Goal: Transaction & Acquisition: Purchase product/service

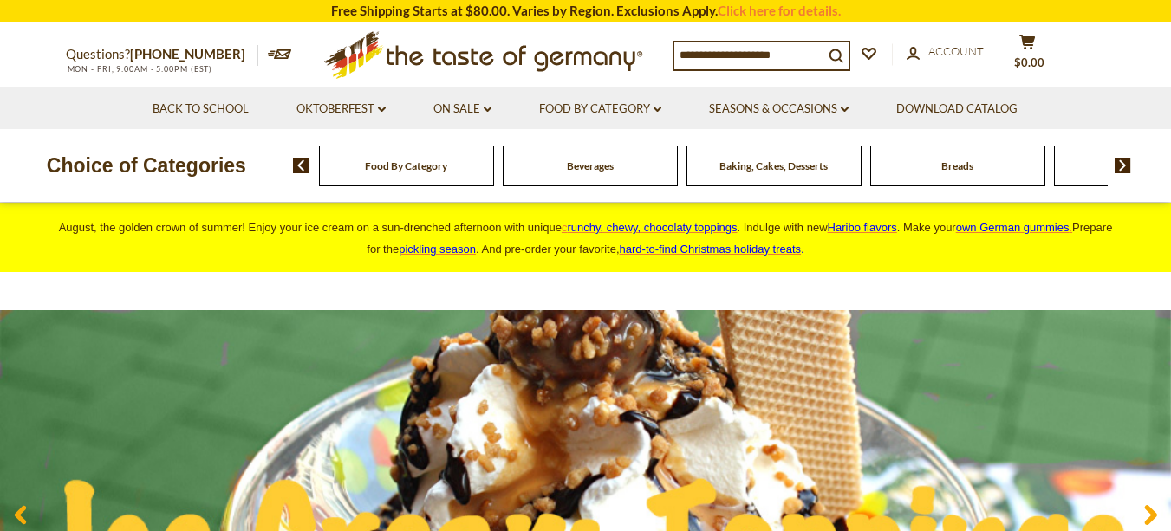
click at [720, 62] on input at bounding box center [748, 54] width 149 height 24
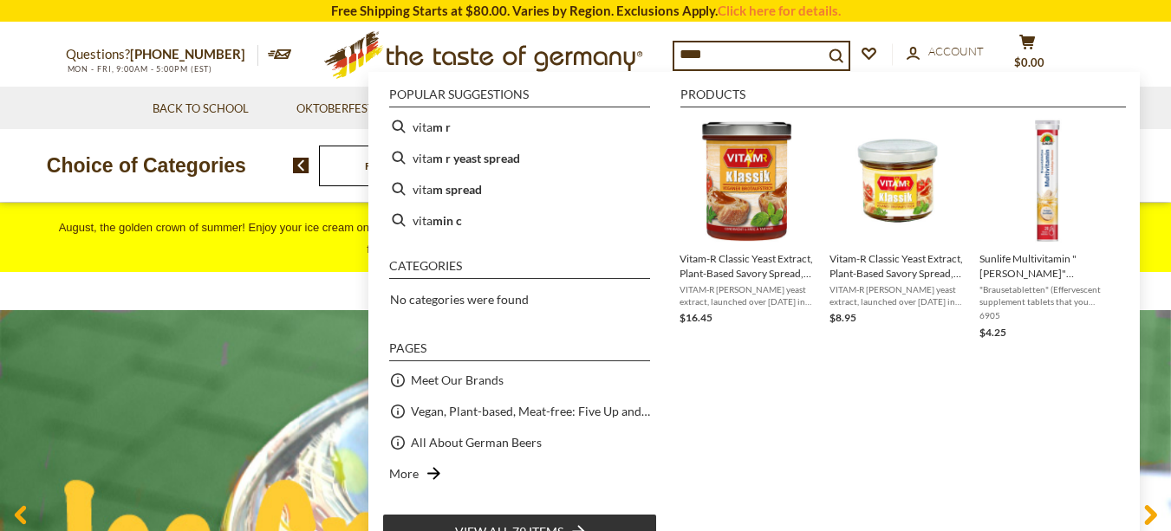
type input "****"
click at [748, 170] on img "Vitam-R Classic Yeast Extract, Plant-Based Savory Spread, 8.8 oz" at bounding box center [748, 181] width 126 height 126
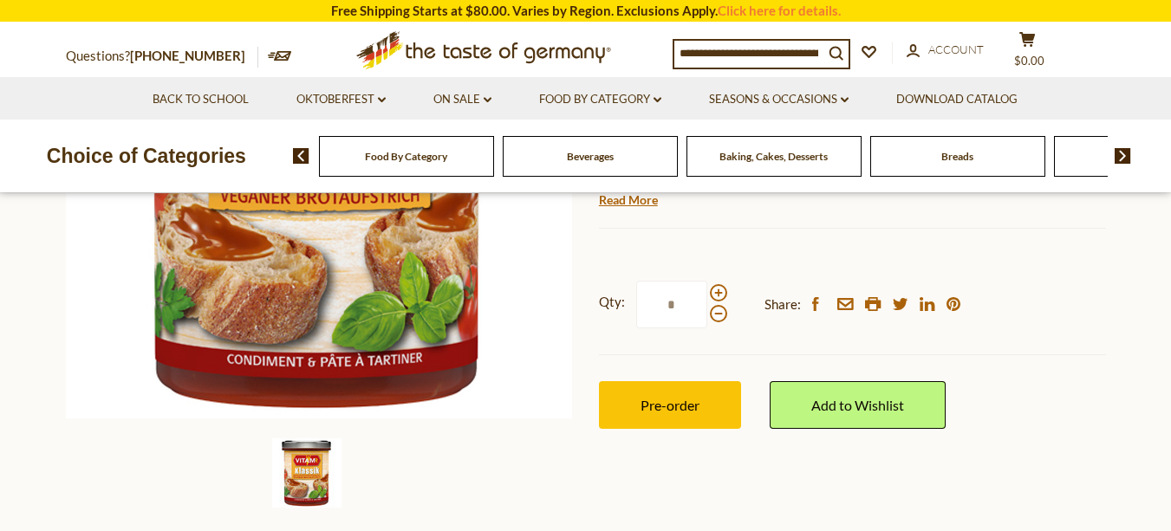
scroll to position [393, 0]
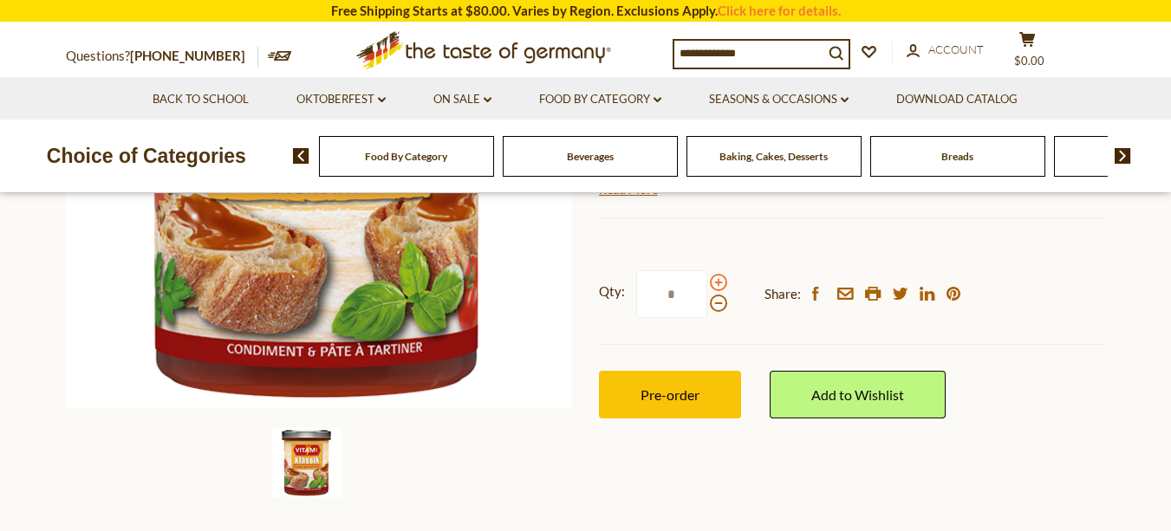
click at [717, 291] on span at bounding box center [718, 282] width 17 height 17
click at [707, 292] on input "*" at bounding box center [671, 294] width 71 height 48
click at [724, 286] on span at bounding box center [718, 282] width 17 height 17
click at [707, 286] on input "*" at bounding box center [671, 294] width 71 height 48
click at [723, 289] on span at bounding box center [718, 282] width 17 height 17
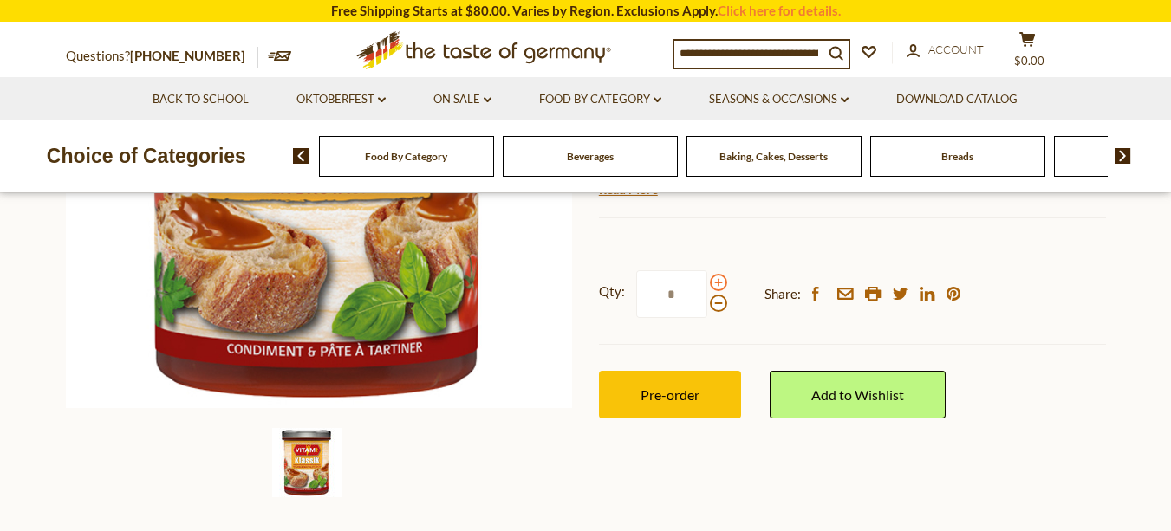
click at [707, 289] on input "*" at bounding box center [671, 294] width 71 height 48
type input "*"
click at [738, 51] on input at bounding box center [748, 53] width 149 height 24
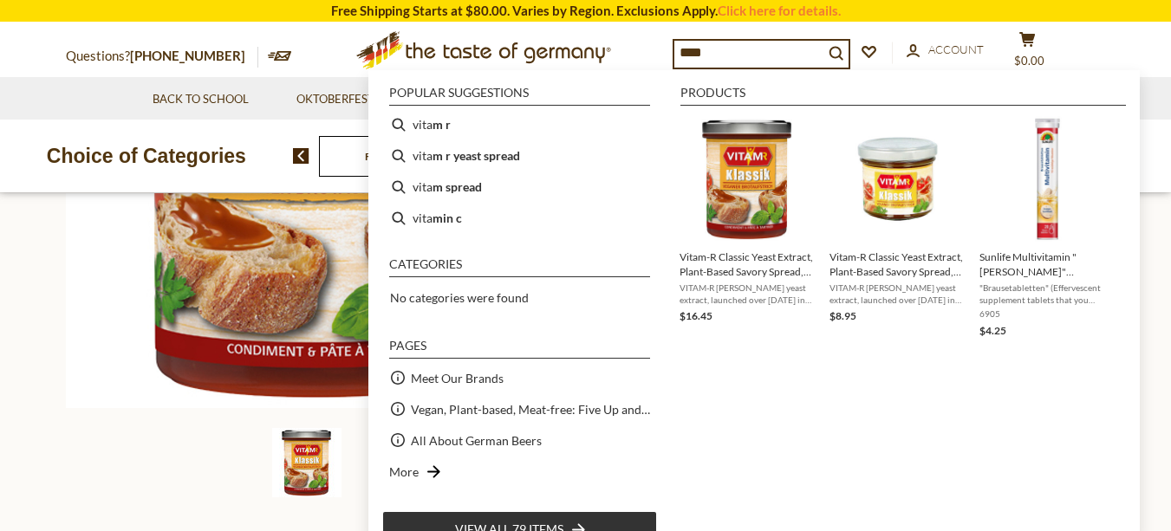
type input "*****"
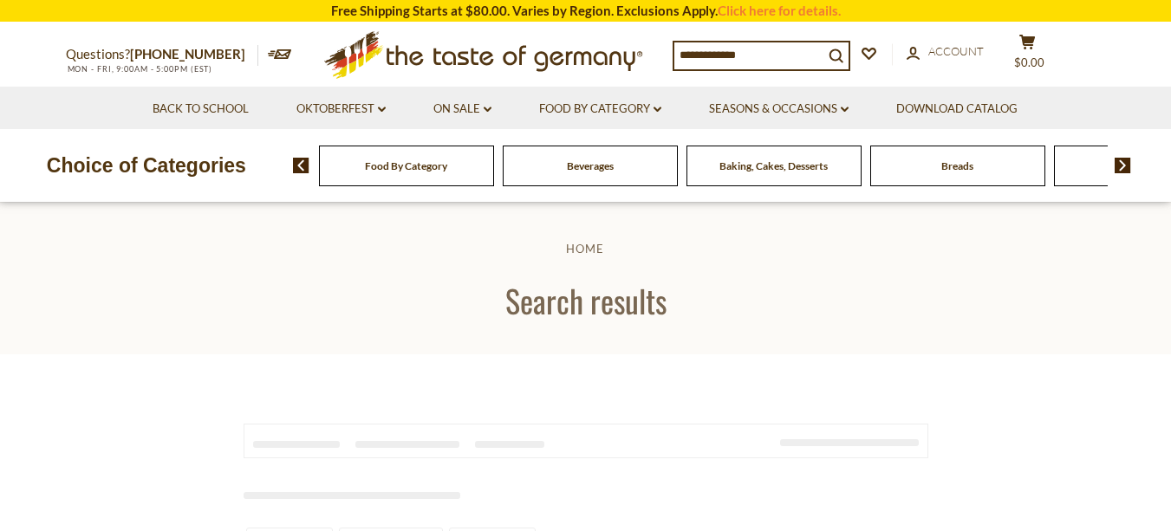
type input "*****"
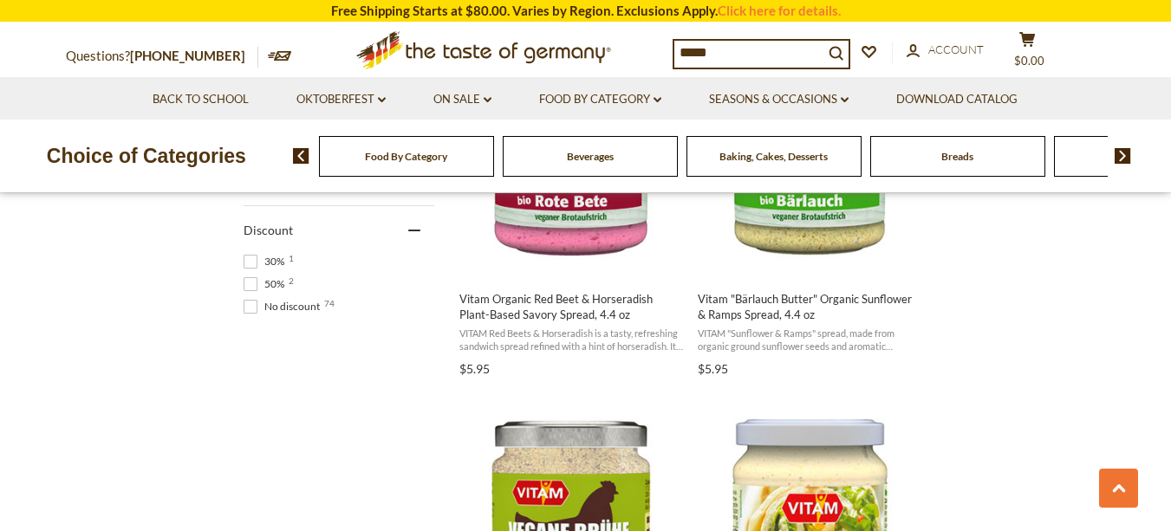
scroll to position [1277, 0]
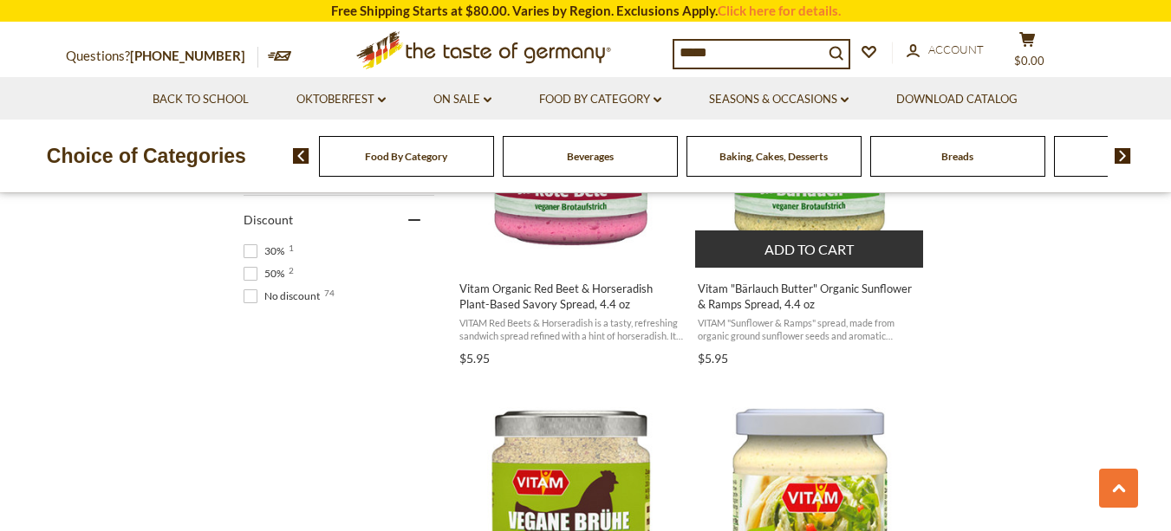
click at [806, 230] on button "Add to cart" at bounding box center [809, 248] width 228 height 37
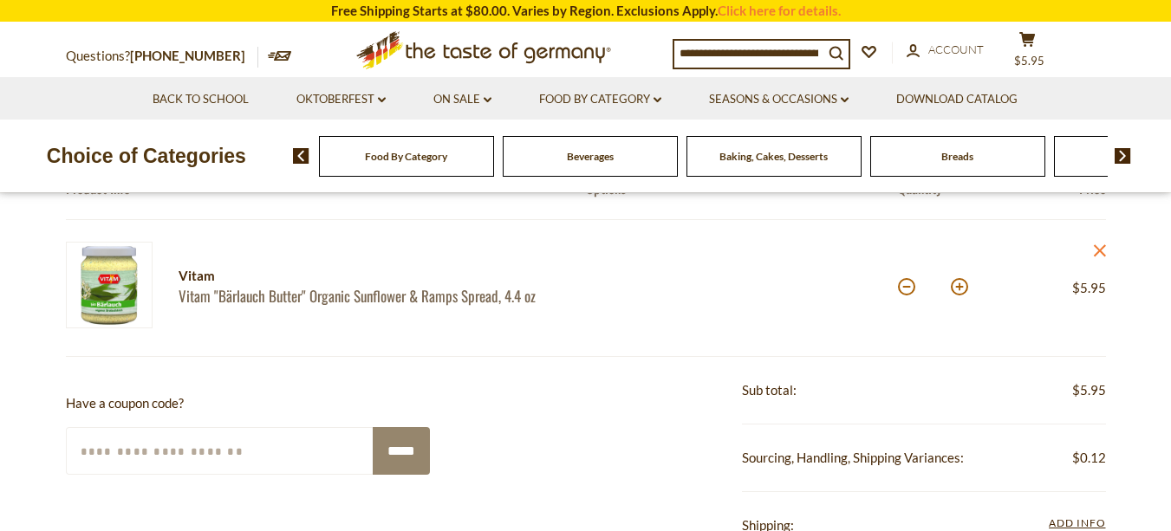
scroll to position [204, 0]
click at [964, 291] on button at bounding box center [959, 284] width 17 height 17
type input "*"
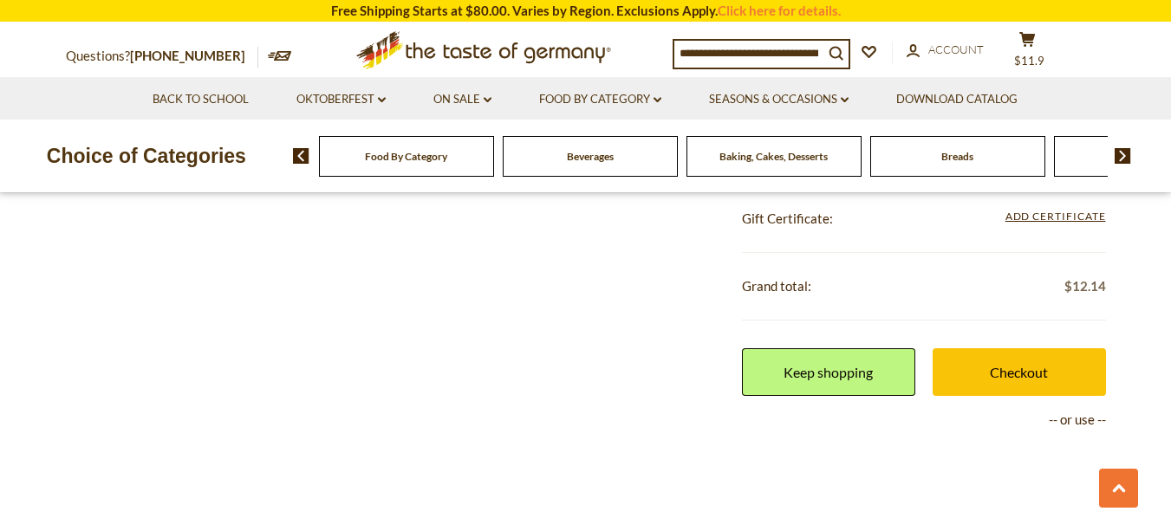
scroll to position [580, 0]
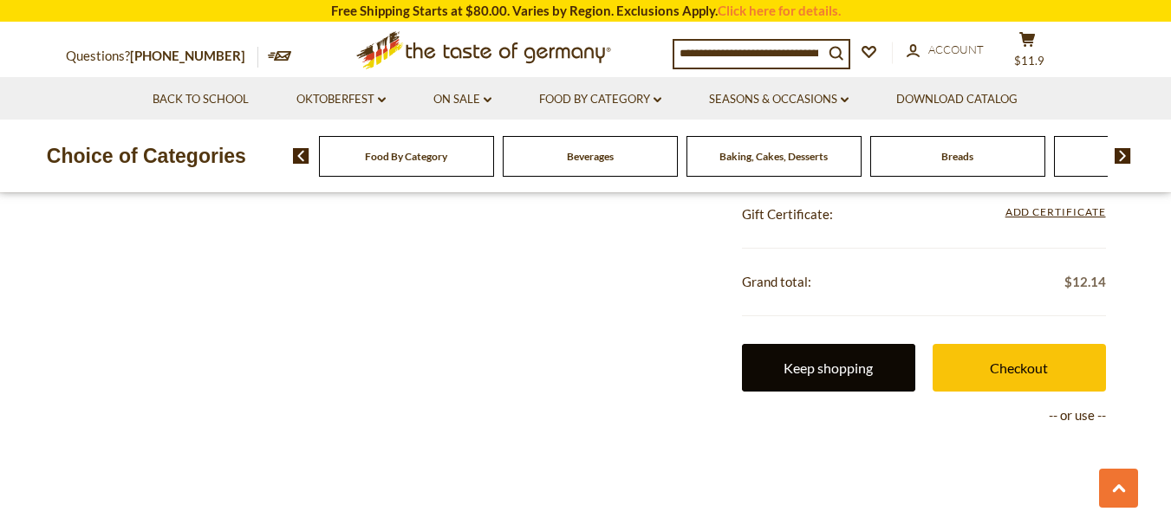
click at [844, 375] on link "Keep shopping" at bounding box center [828, 368] width 173 height 48
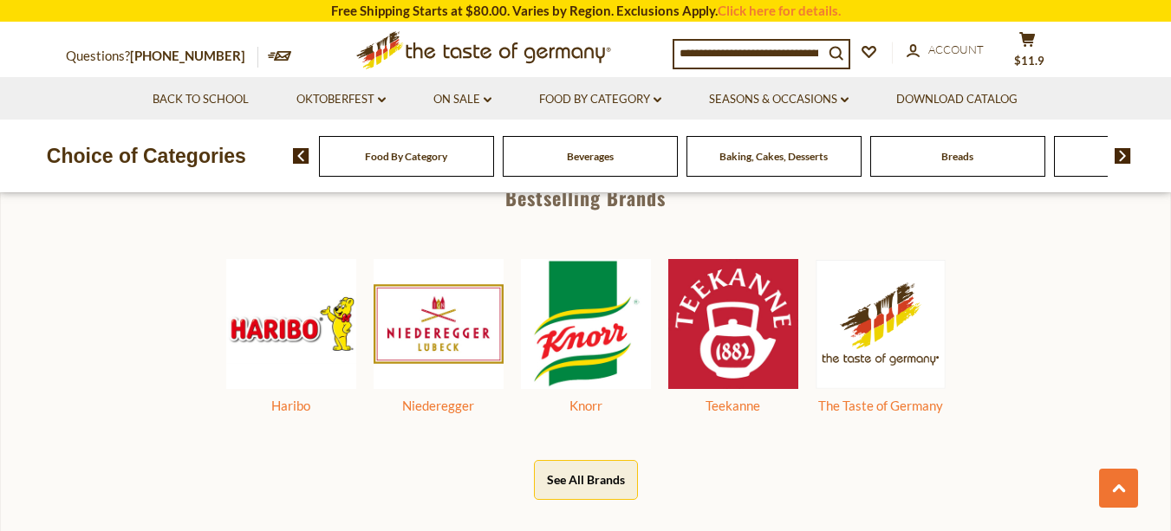
scroll to position [826, 0]
click at [712, 49] on input at bounding box center [748, 53] width 149 height 24
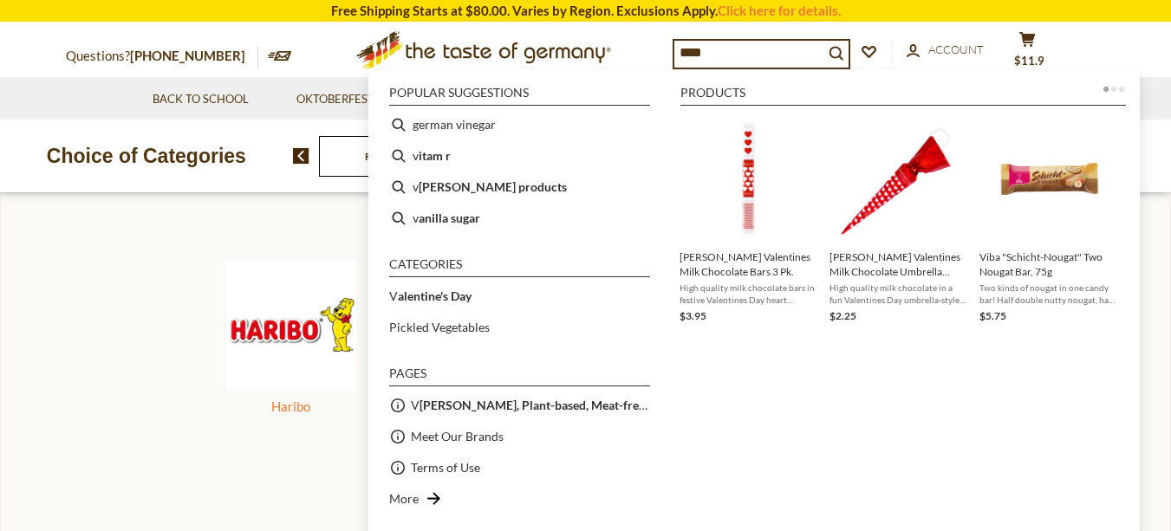
type input "*****"
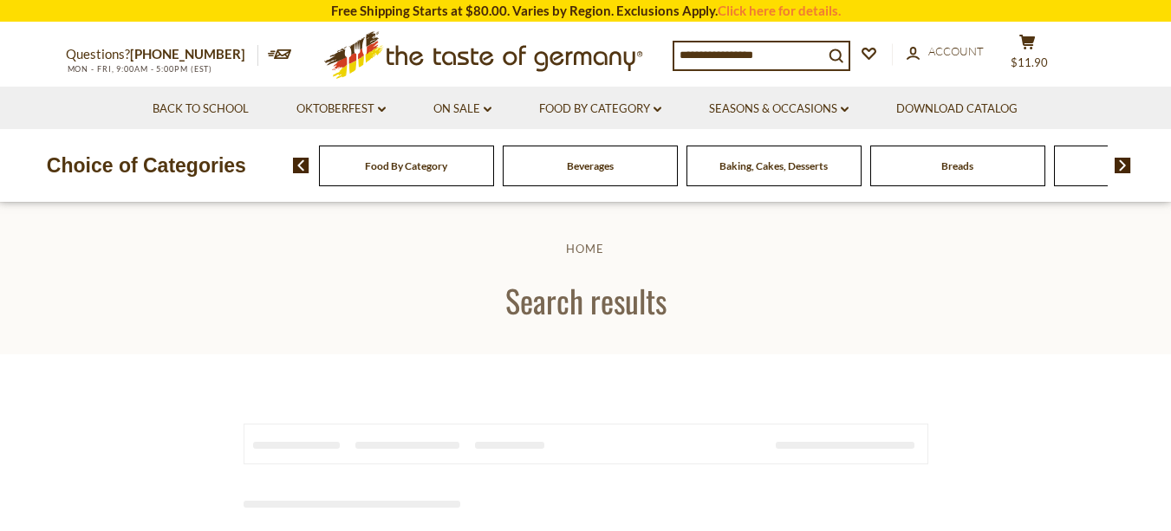
type input "*****"
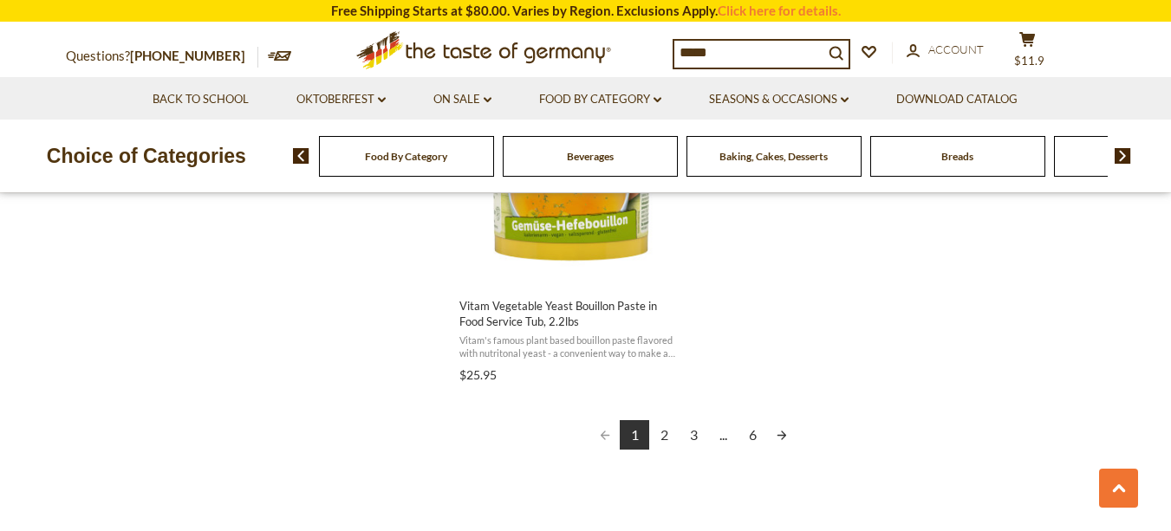
scroll to position [3165, 0]
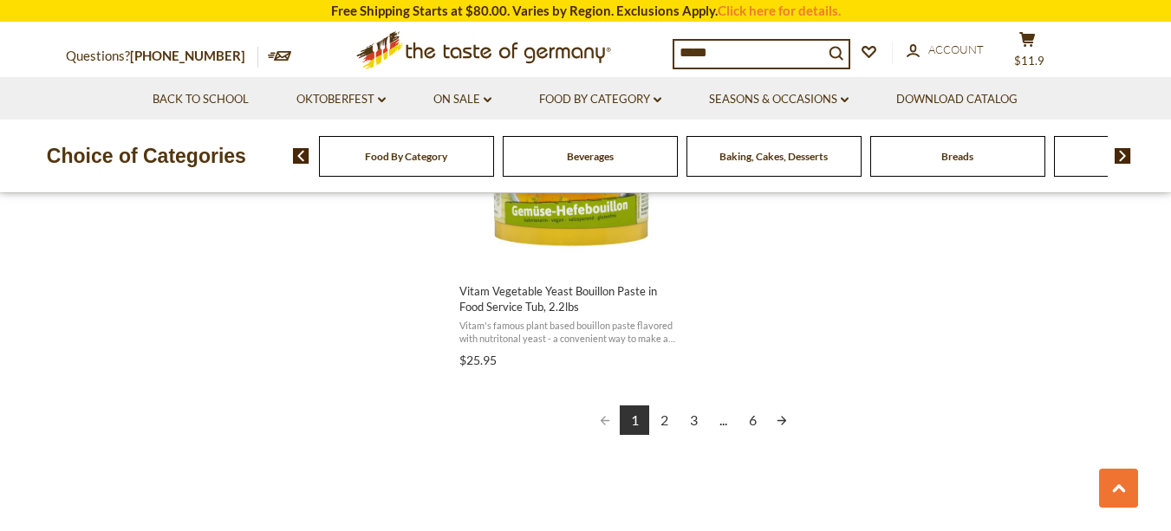
click at [664, 428] on link "2" at bounding box center [663, 420] width 29 height 29
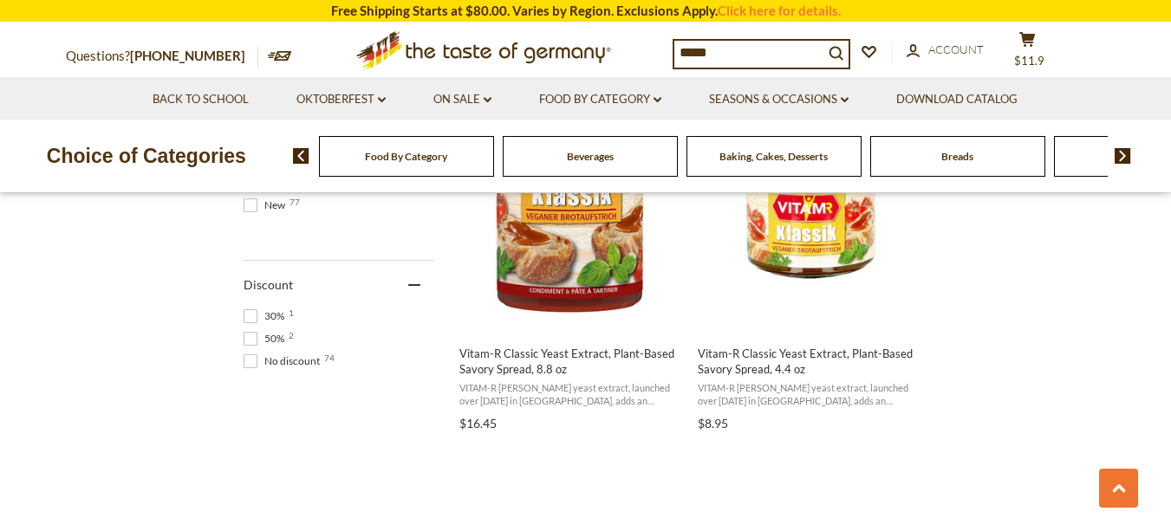
scroll to position [1205, 0]
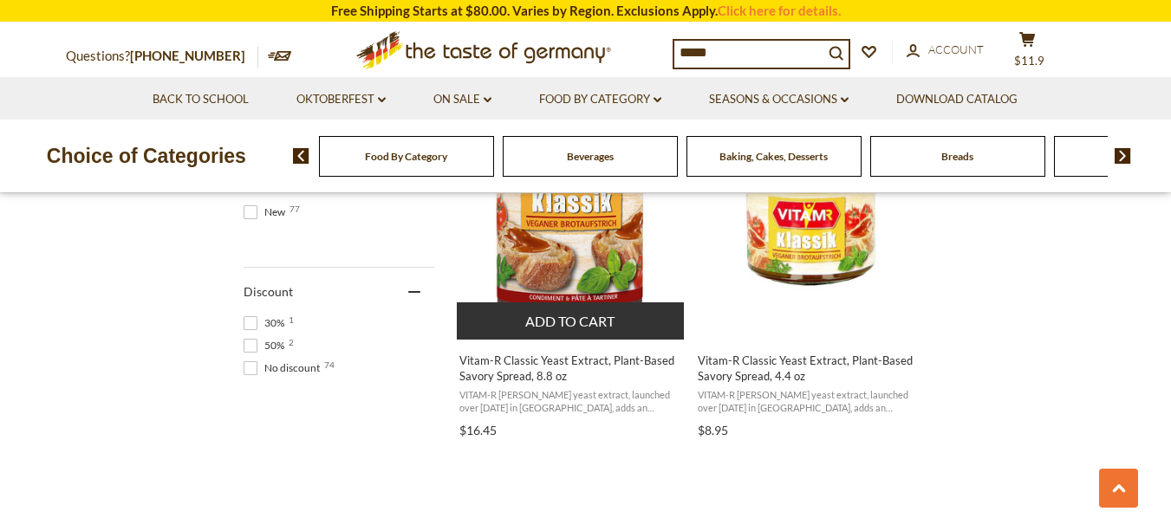
click at [593, 252] on img "Vitam-R Classic Yeast Extract, Plant-Based Savory Spread, 8.8 oz" at bounding box center [572, 210] width 230 height 230
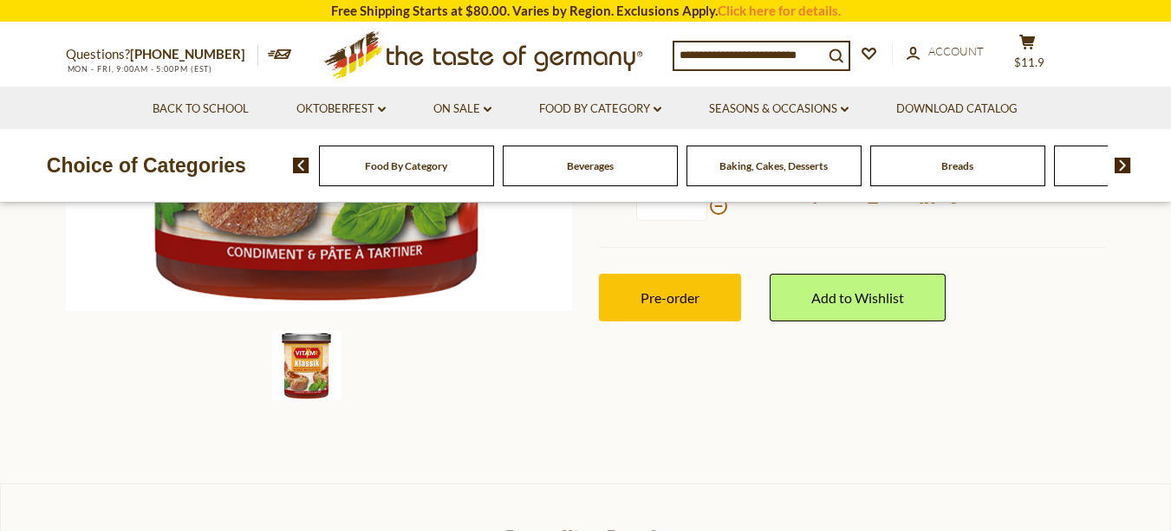
scroll to position [502, 0]
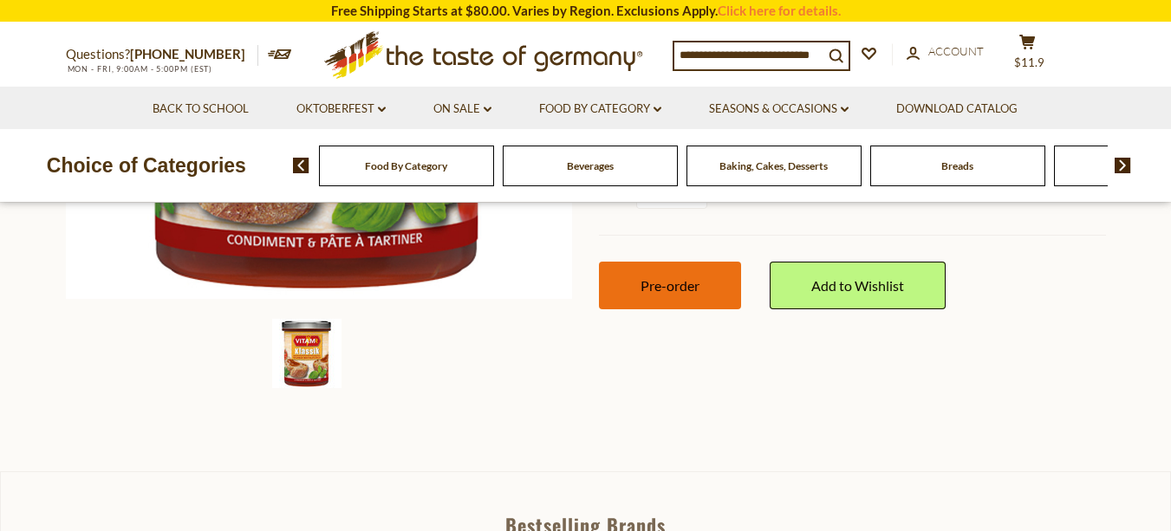
click at [700, 298] on button "Pre-order" at bounding box center [670, 286] width 142 height 48
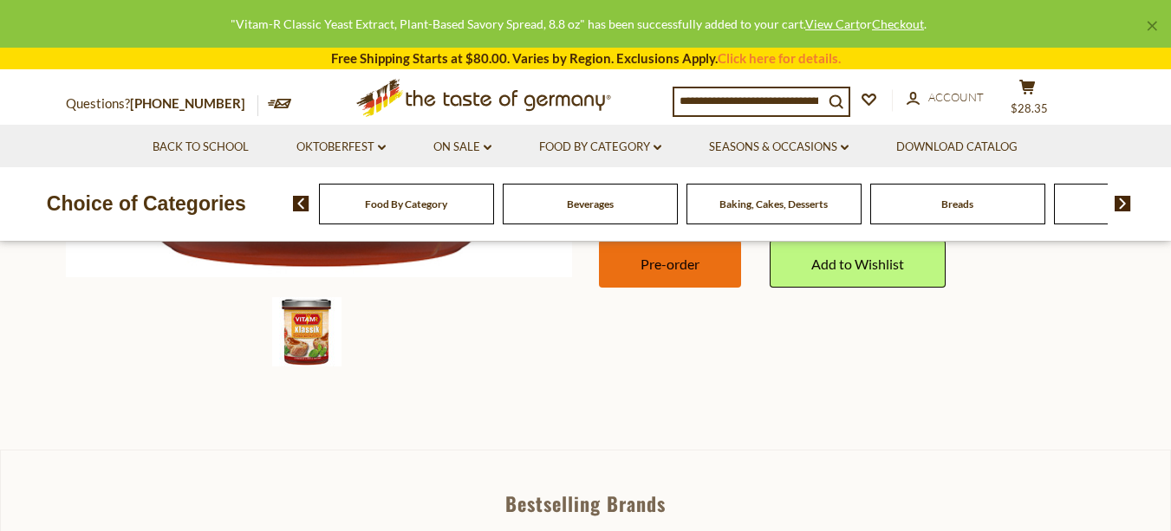
scroll to position [407, 0]
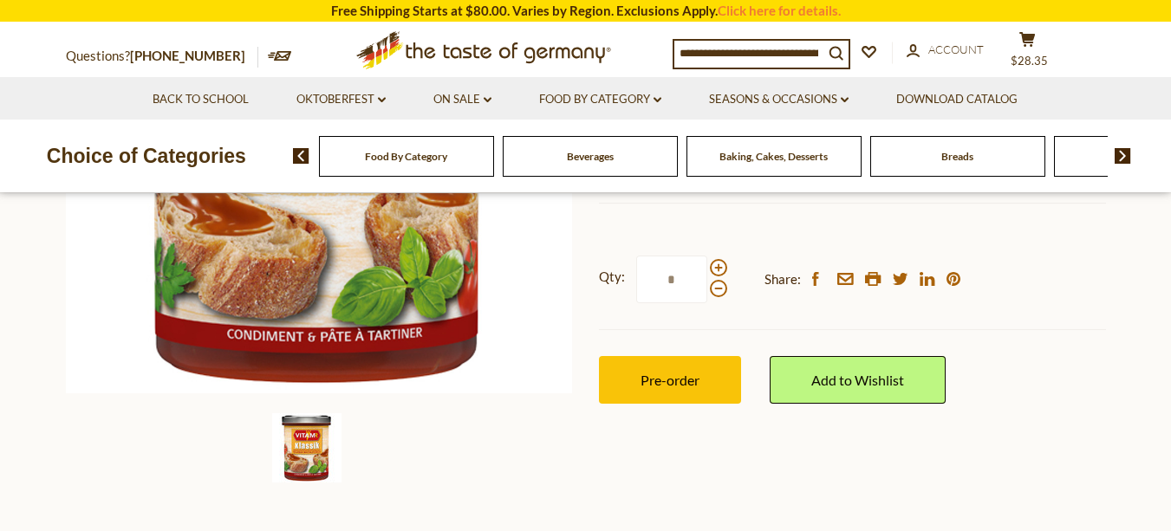
click at [725, 57] on input at bounding box center [748, 53] width 149 height 24
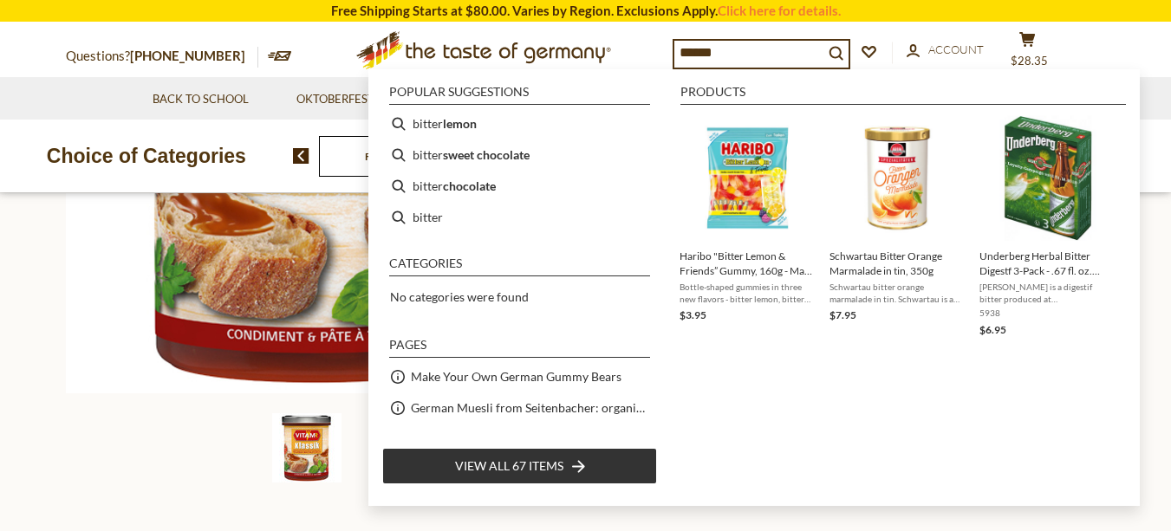
click at [551, 128] on li "bitter lemon" at bounding box center [519, 123] width 275 height 31
type input "**********"
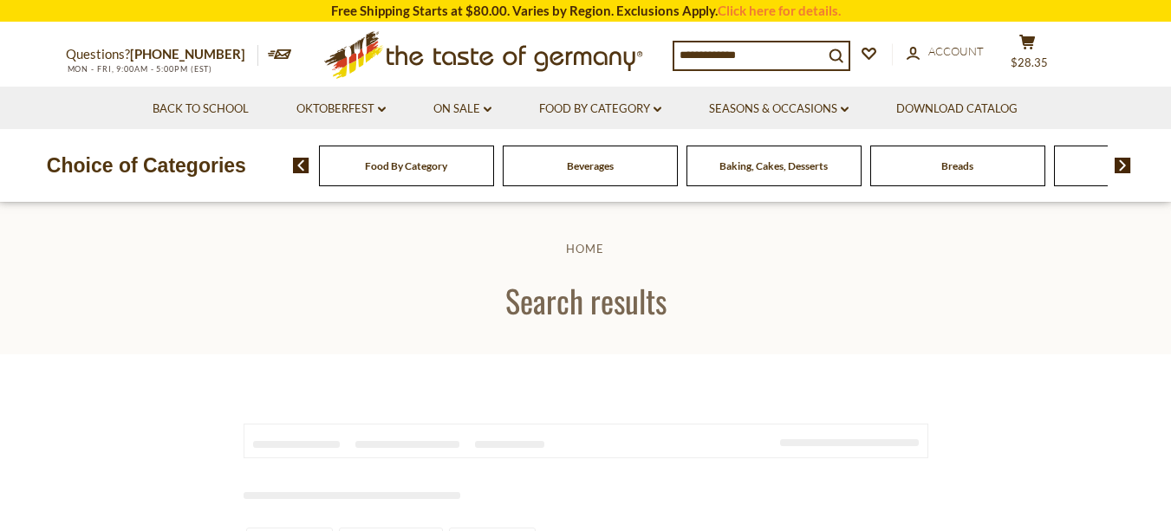
type input "**********"
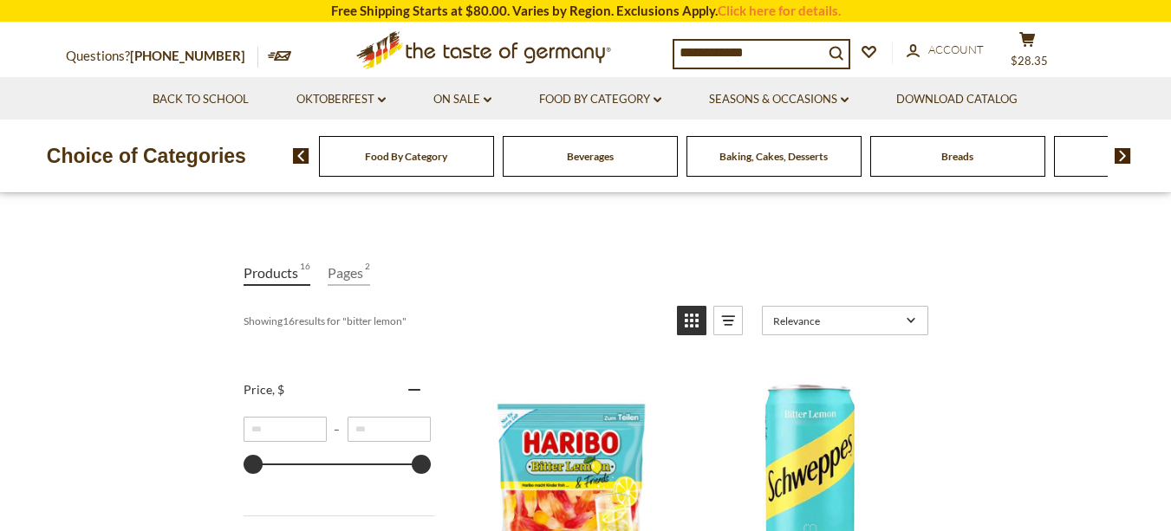
scroll to position [371, 0]
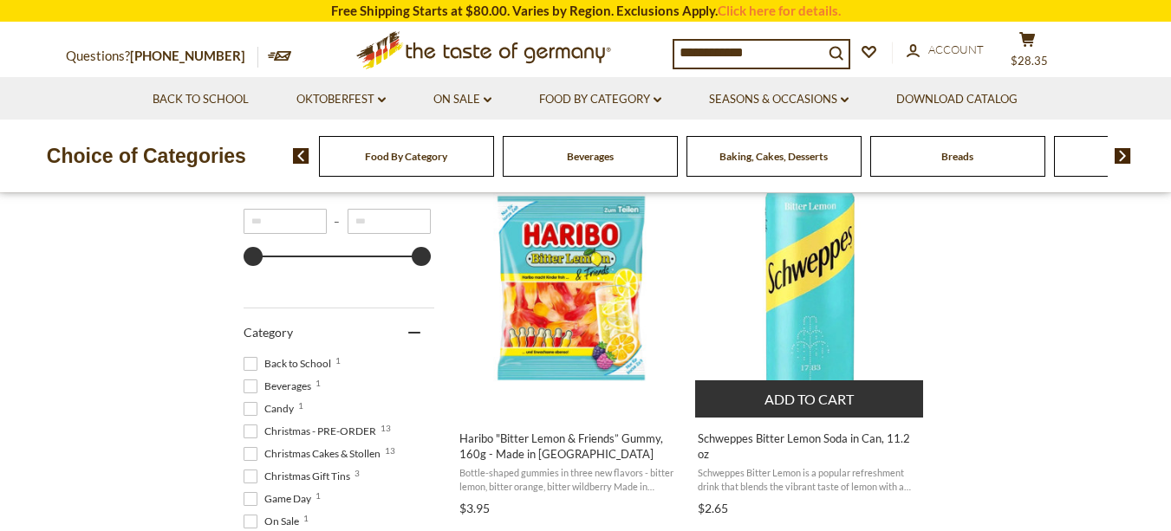
click at [808, 305] on img "Schweppes Bitter Lemon Soda in Can, 11.2 oz" at bounding box center [810, 288] width 230 height 230
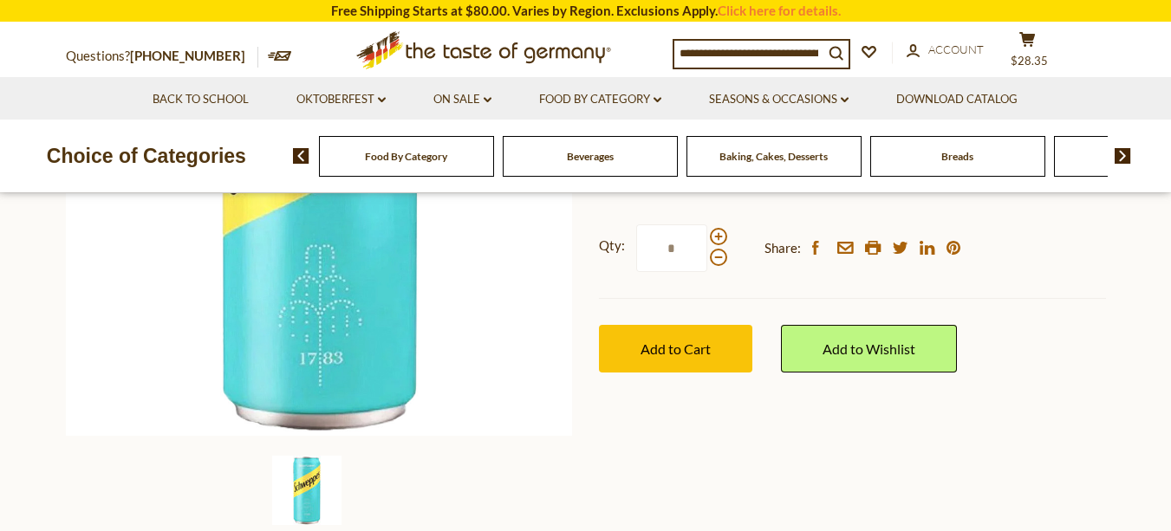
scroll to position [373, 0]
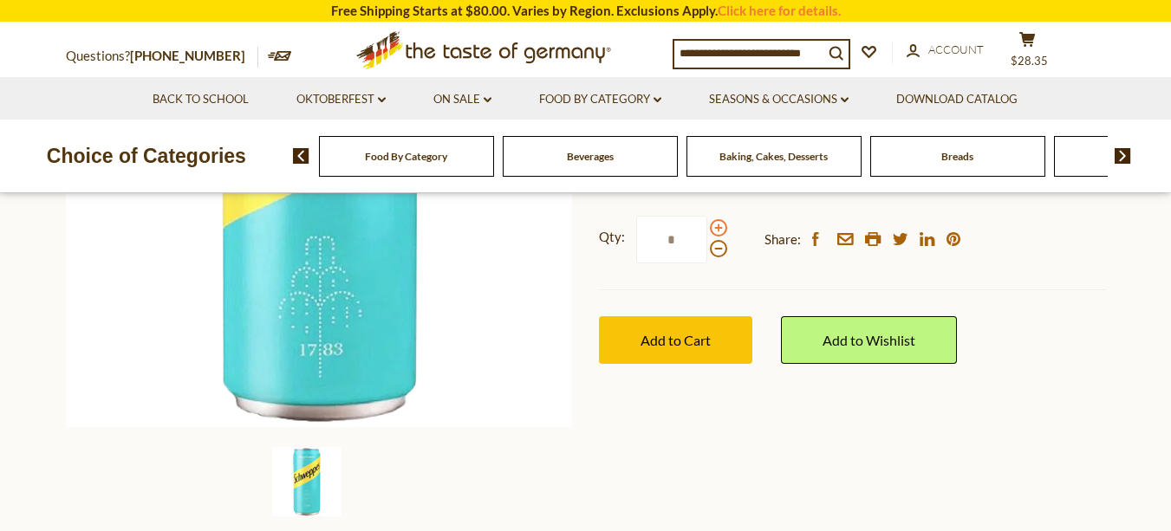
click at [711, 237] on span at bounding box center [718, 227] width 17 height 17
click at [707, 263] on input "*" at bounding box center [671, 240] width 71 height 48
click at [717, 237] on span at bounding box center [718, 227] width 17 height 17
click at [707, 263] on input "*" at bounding box center [671, 240] width 71 height 48
click at [717, 237] on span at bounding box center [718, 227] width 17 height 17
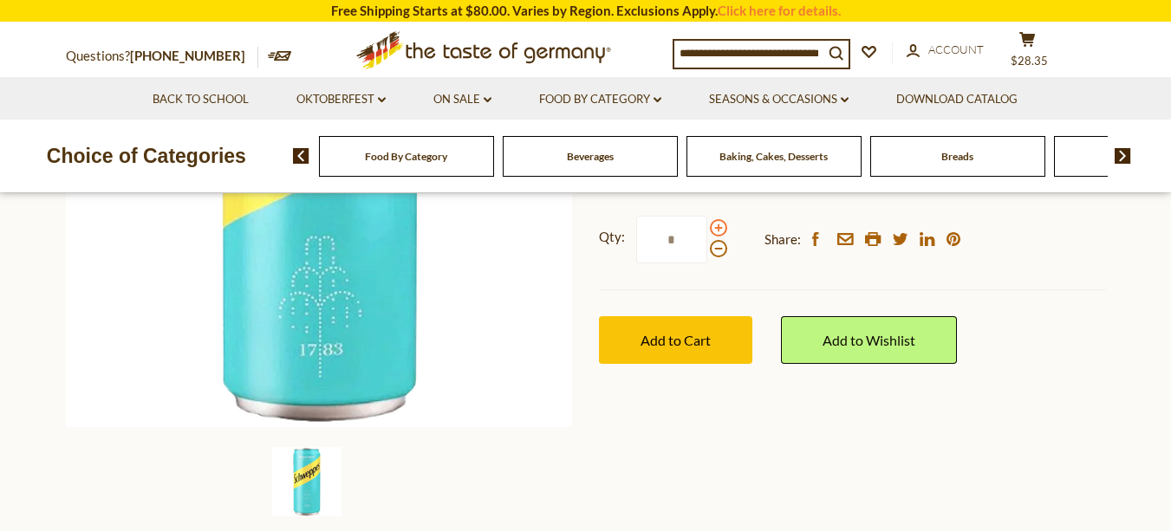
click at [707, 263] on input "*" at bounding box center [671, 240] width 71 height 48
click at [718, 237] on span at bounding box center [718, 227] width 17 height 17
click at [707, 263] on input "*" at bounding box center [671, 240] width 71 height 48
click at [715, 257] on span at bounding box center [718, 248] width 17 height 17
click at [707, 263] on input "*" at bounding box center [671, 240] width 71 height 48
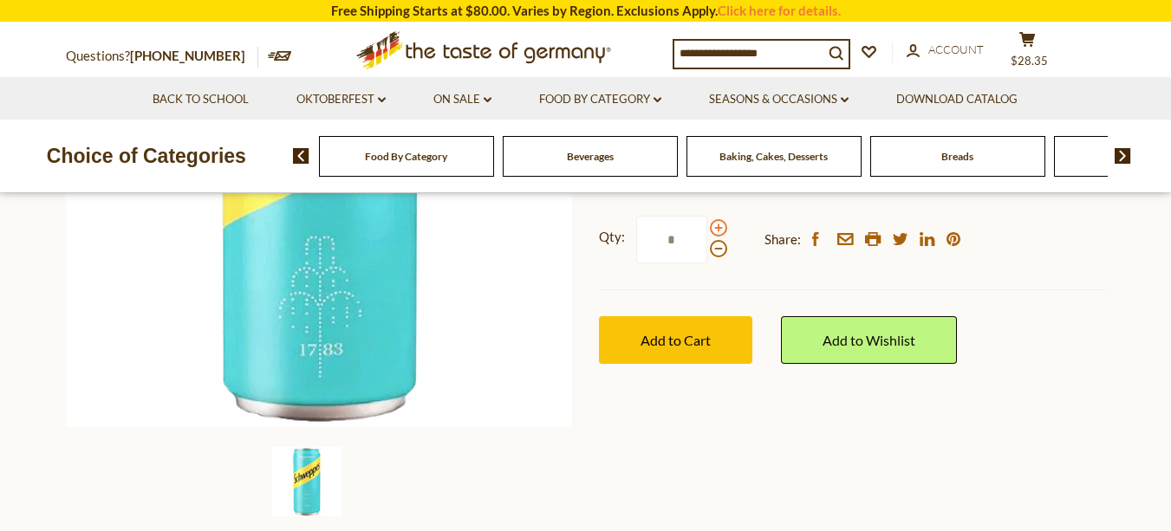
click at [721, 237] on span at bounding box center [718, 227] width 17 height 17
click at [707, 263] on input "*" at bounding box center [671, 240] width 71 height 48
type input "*"
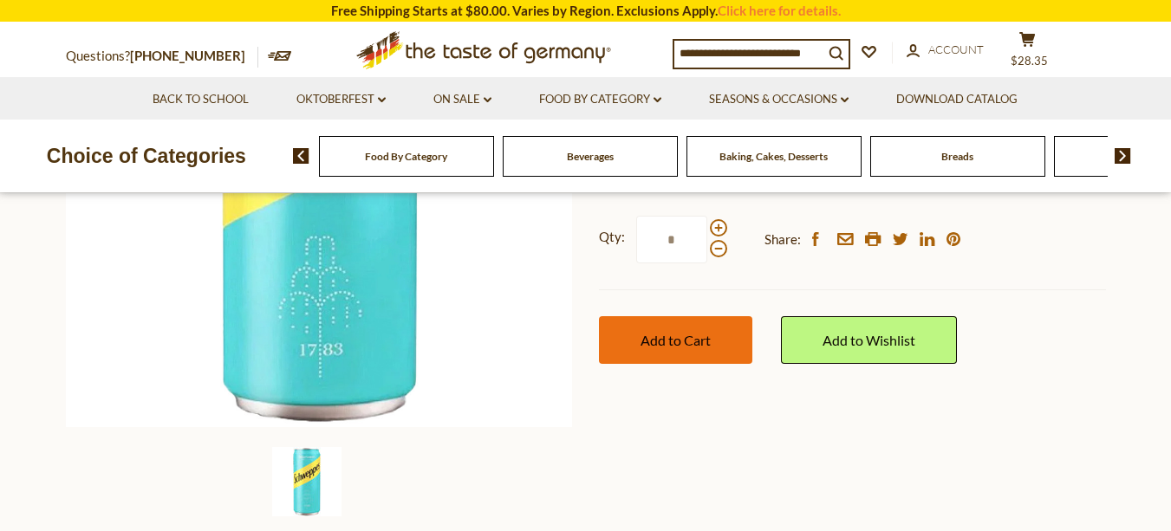
click at [673, 348] on span "Add to Cart" at bounding box center [675, 340] width 70 height 16
